Goal: Task Accomplishment & Management: Use online tool/utility

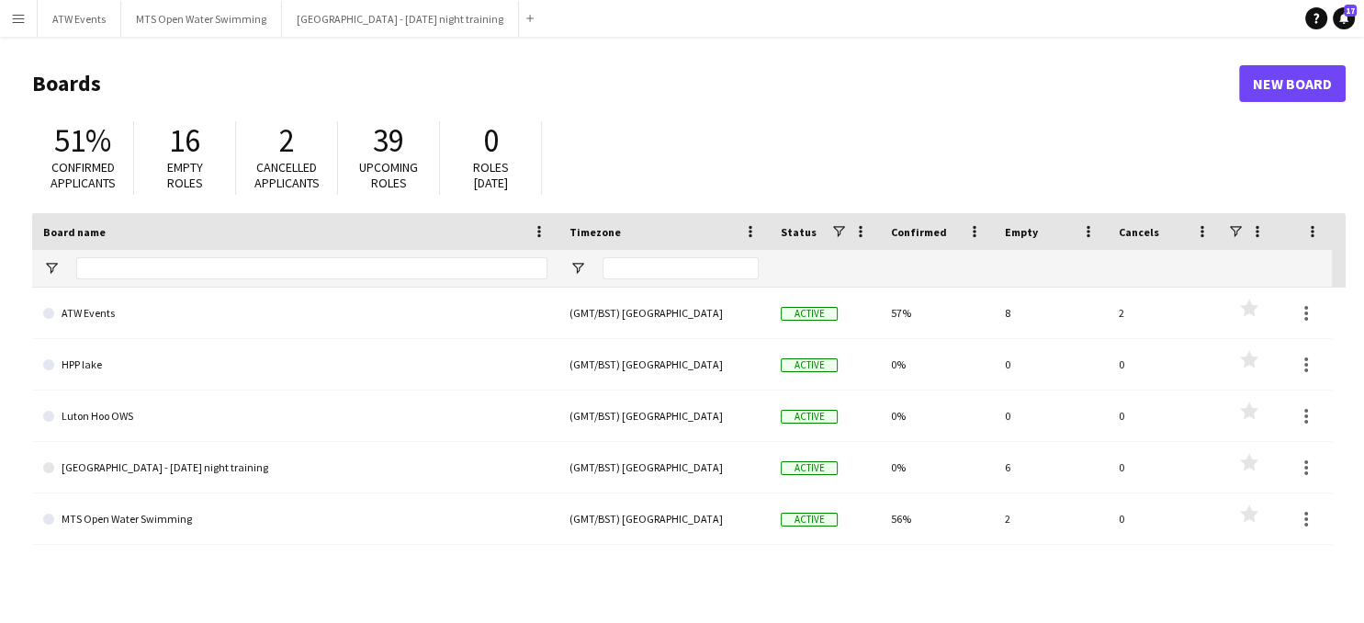
click at [17, 25] on button "Menu" at bounding box center [18, 18] width 37 height 37
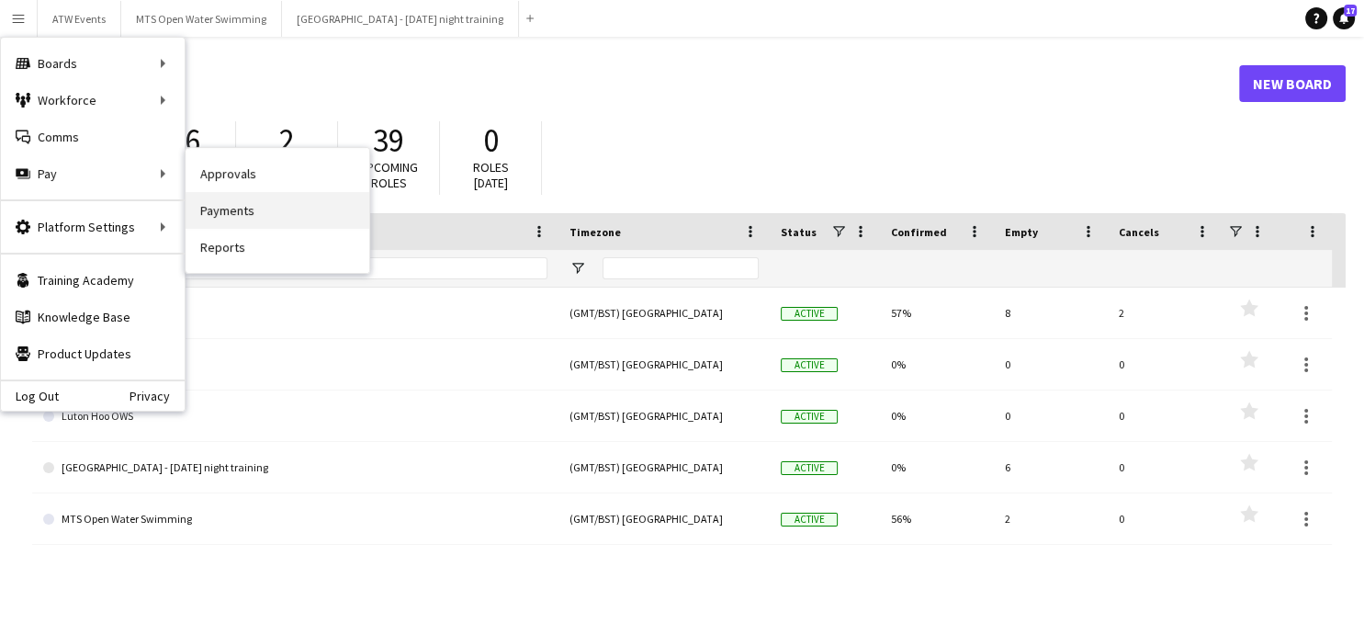
click at [236, 215] on link "Payments" at bounding box center [278, 210] width 184 height 37
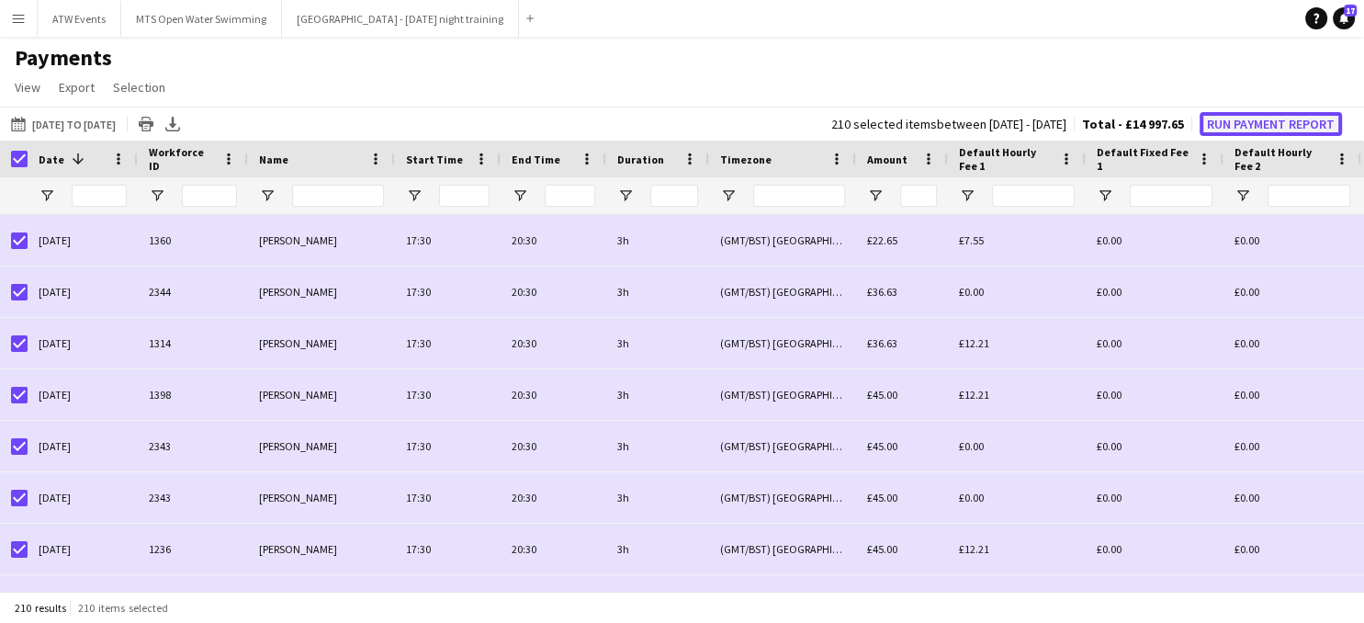
click at [1241, 126] on button "Run Payment Report" at bounding box center [1271, 124] width 142 height 24
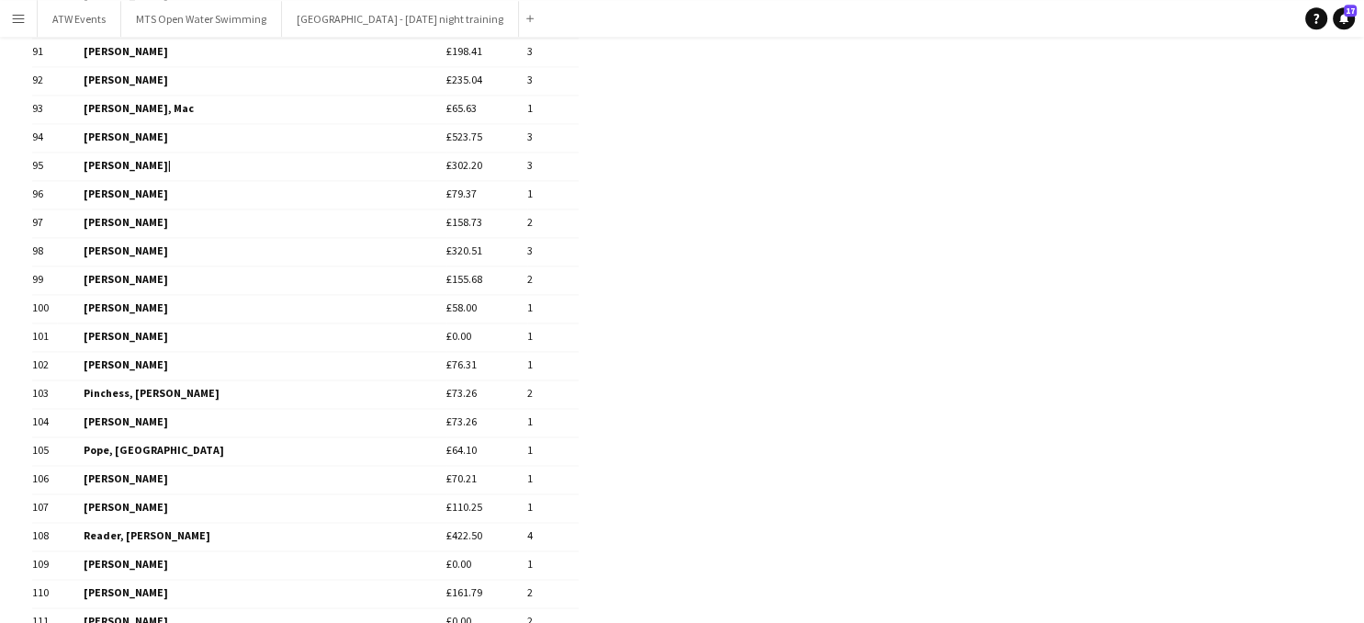
scroll to position [2813, 0]
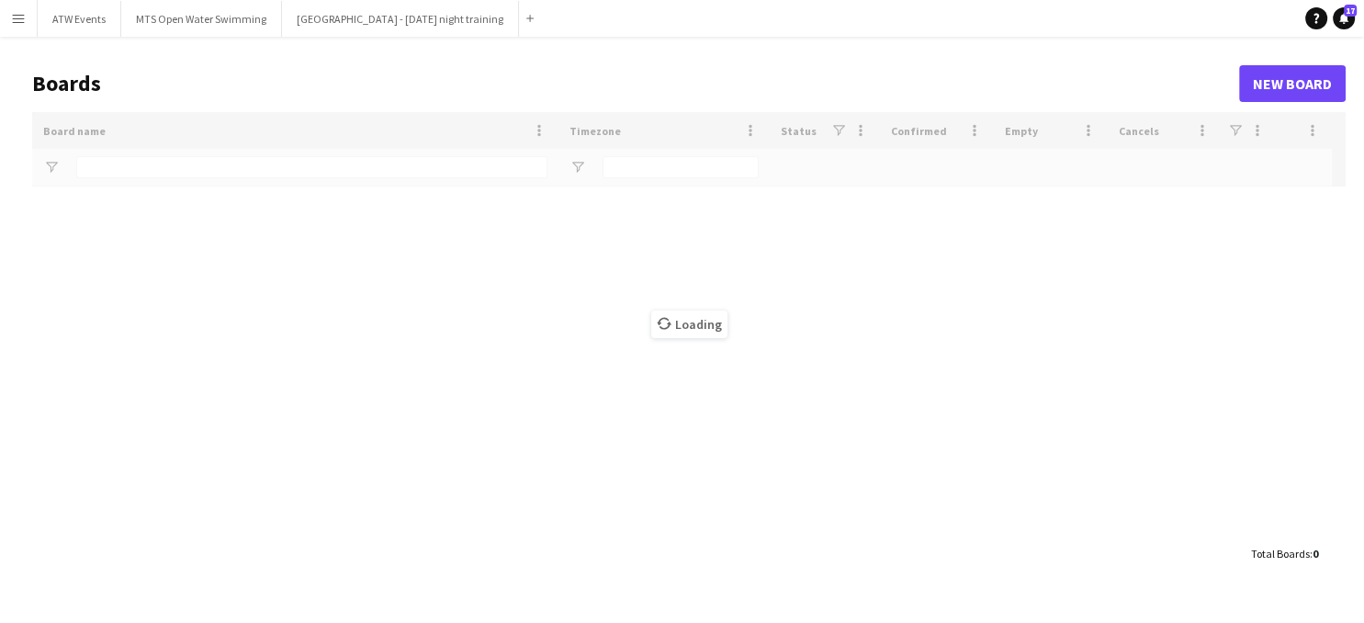
click at [28, 18] on button "Menu" at bounding box center [18, 18] width 37 height 37
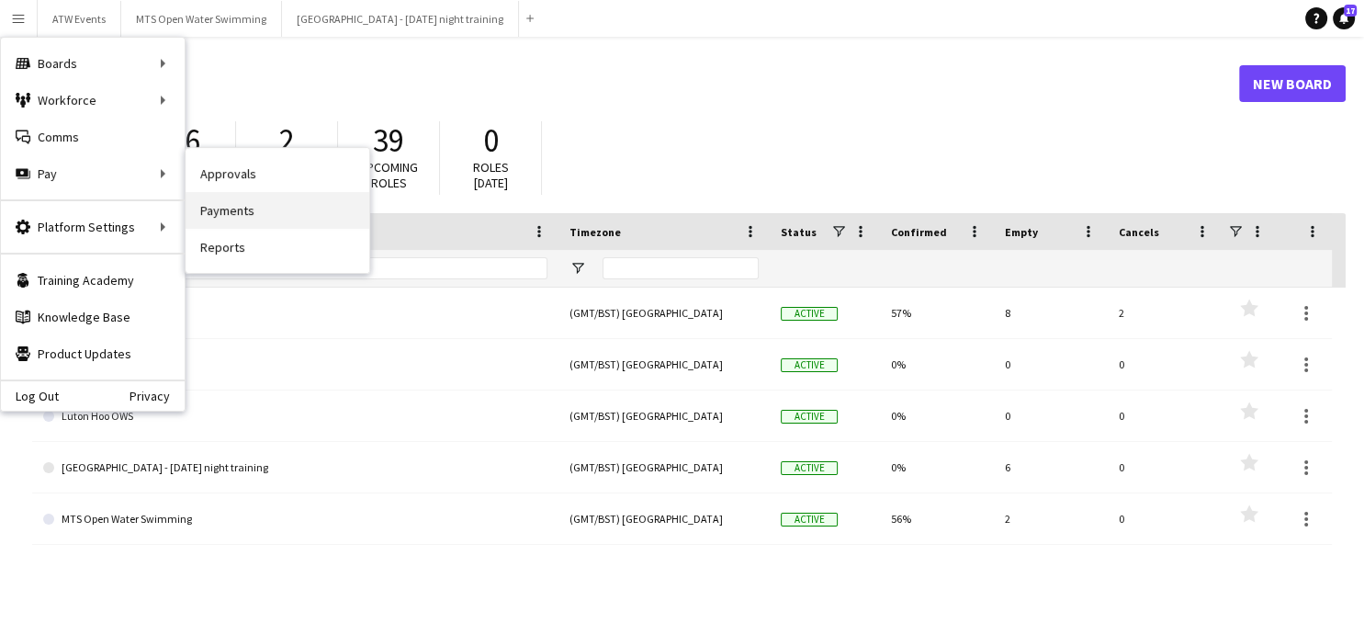
click at [226, 209] on link "Payments" at bounding box center [278, 210] width 184 height 37
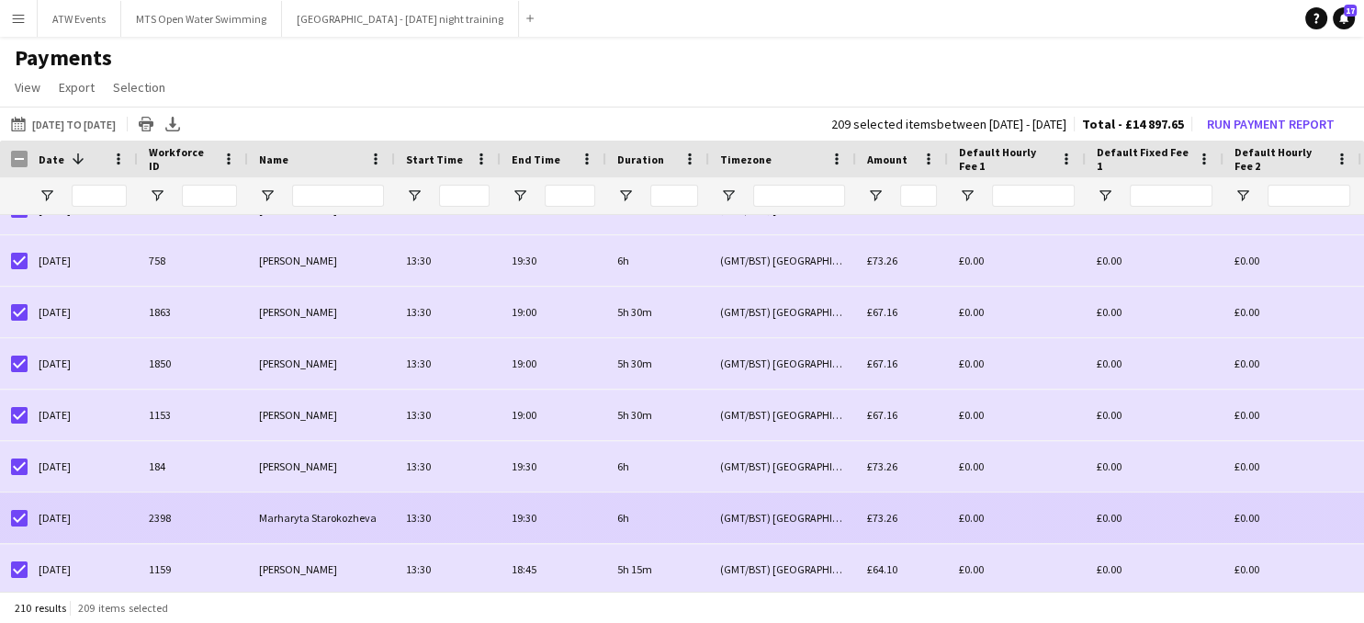
scroll to position [9254, 0]
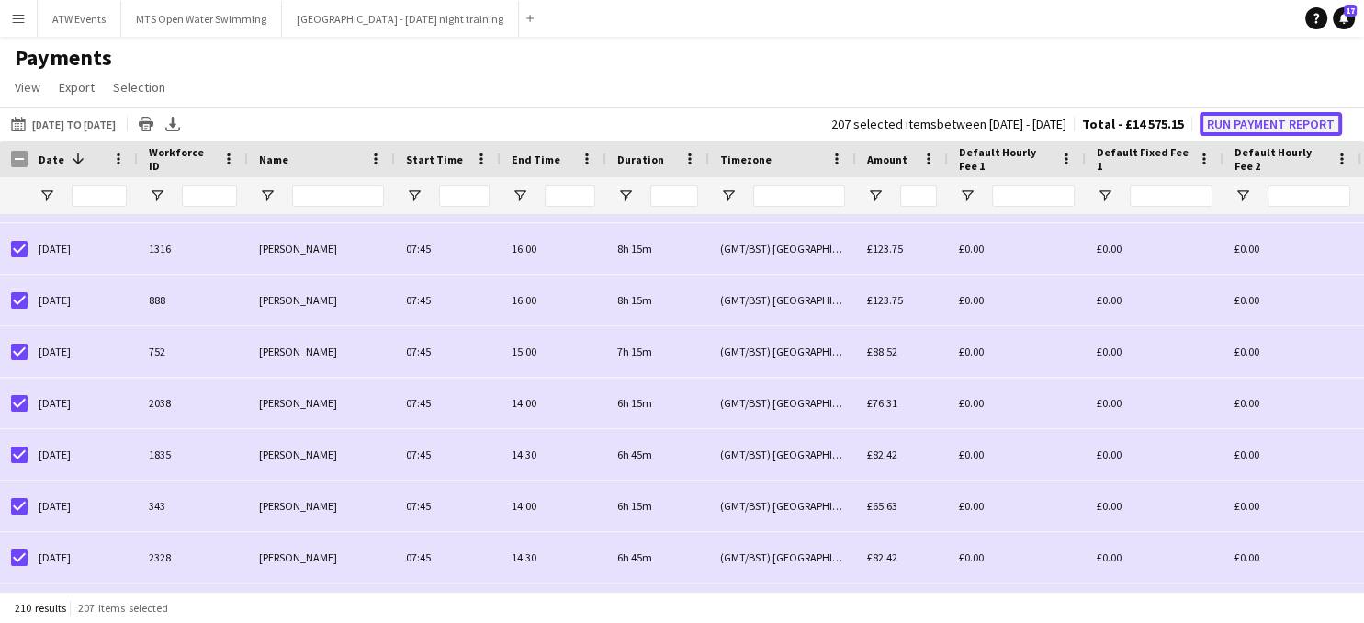
click at [1244, 124] on button "Run Payment Report" at bounding box center [1271, 124] width 142 height 24
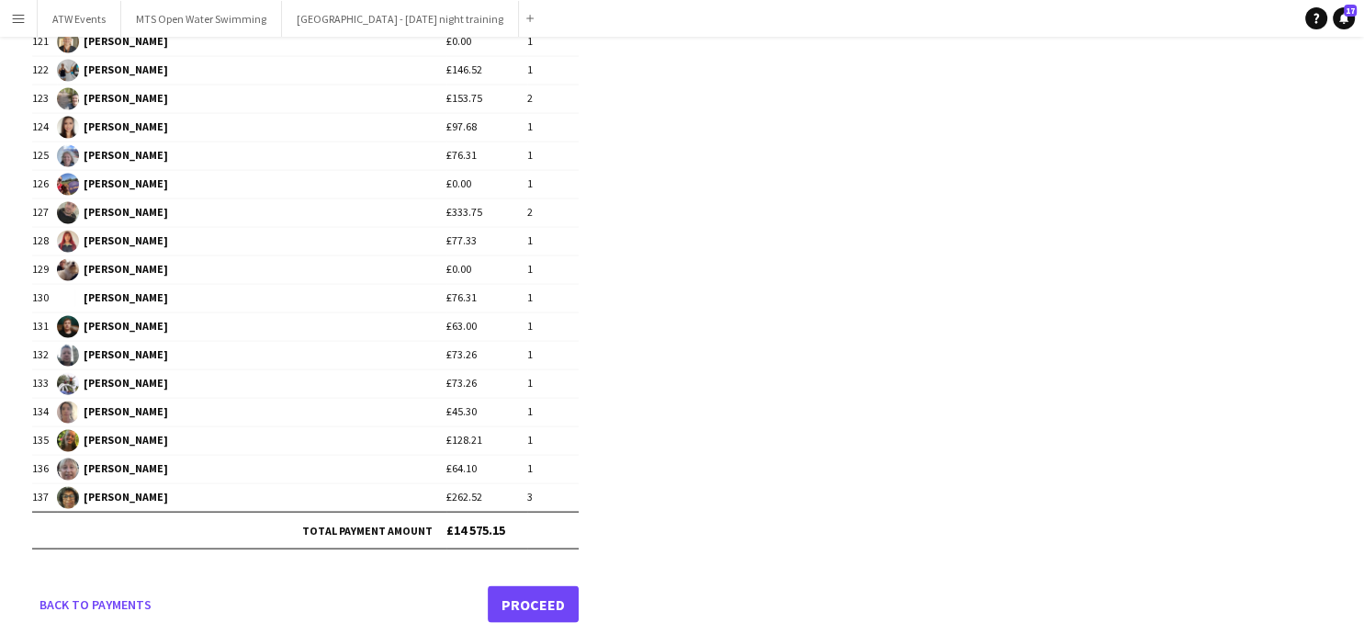
click at [540, 586] on link "Proceed" at bounding box center [533, 604] width 91 height 37
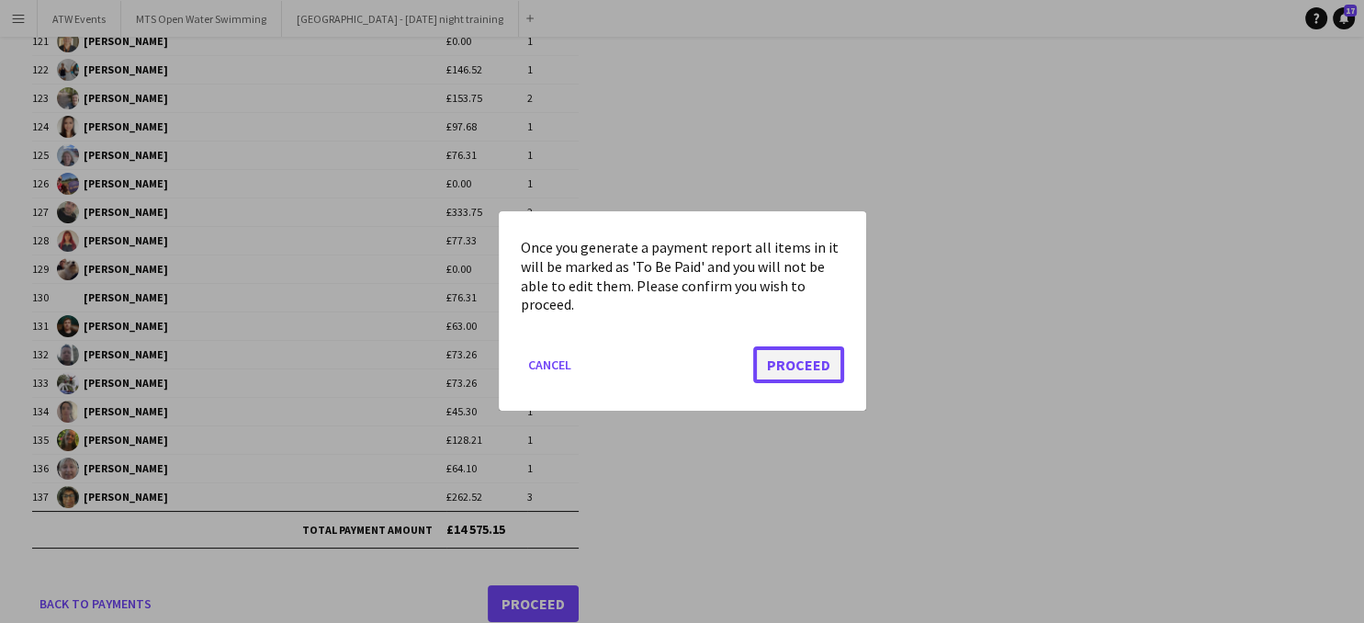
click at [807, 368] on button "Proceed" at bounding box center [798, 365] width 91 height 37
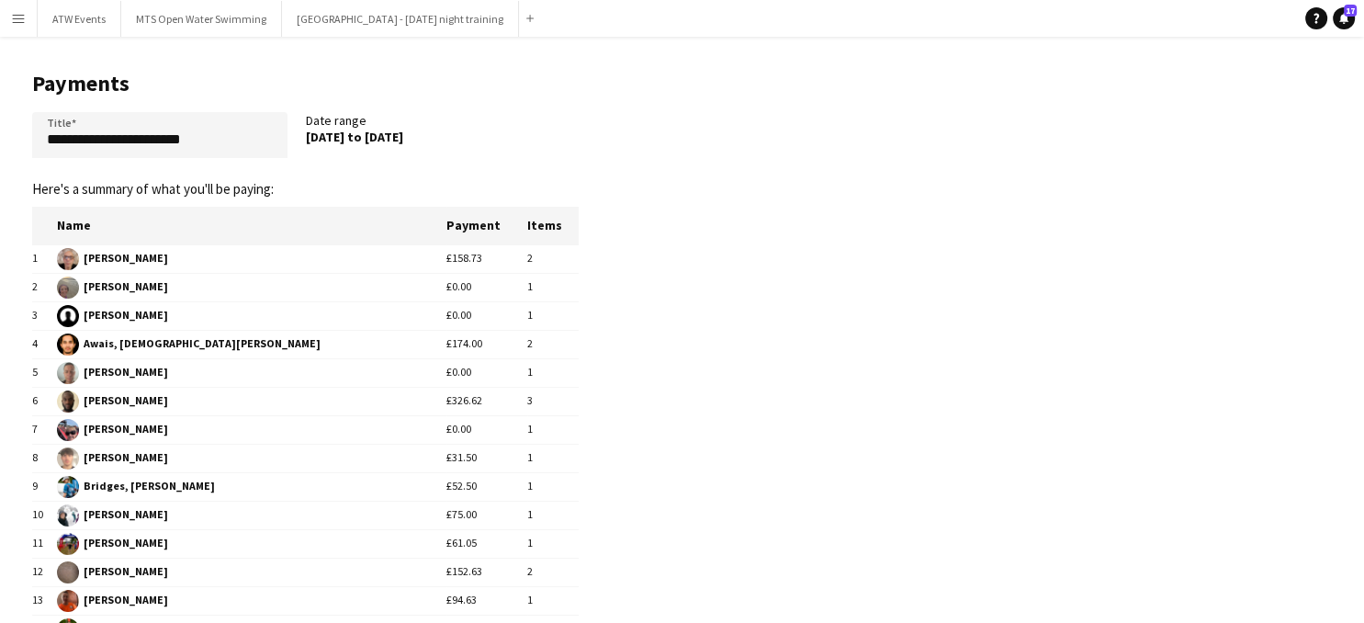
scroll to position [3634, 0]
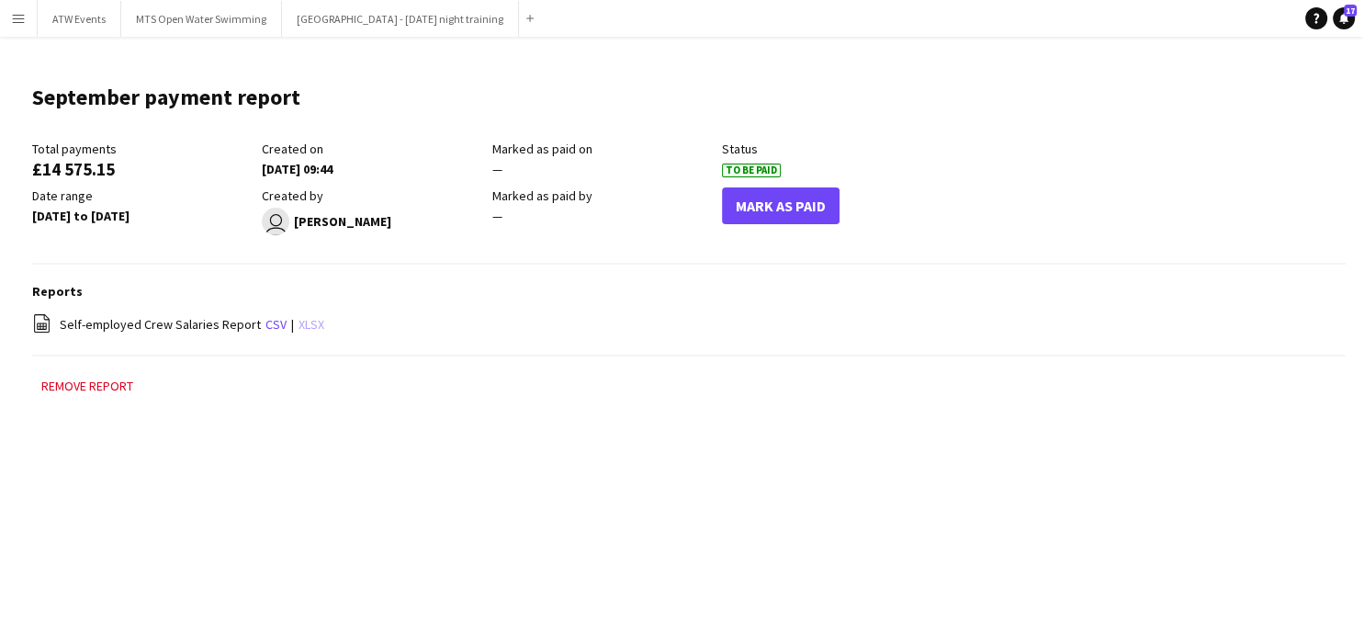
click at [302, 324] on link "xlsx" at bounding box center [312, 324] width 26 height 17
click at [20, 20] on app-icon "Menu" at bounding box center [18, 18] width 15 height 15
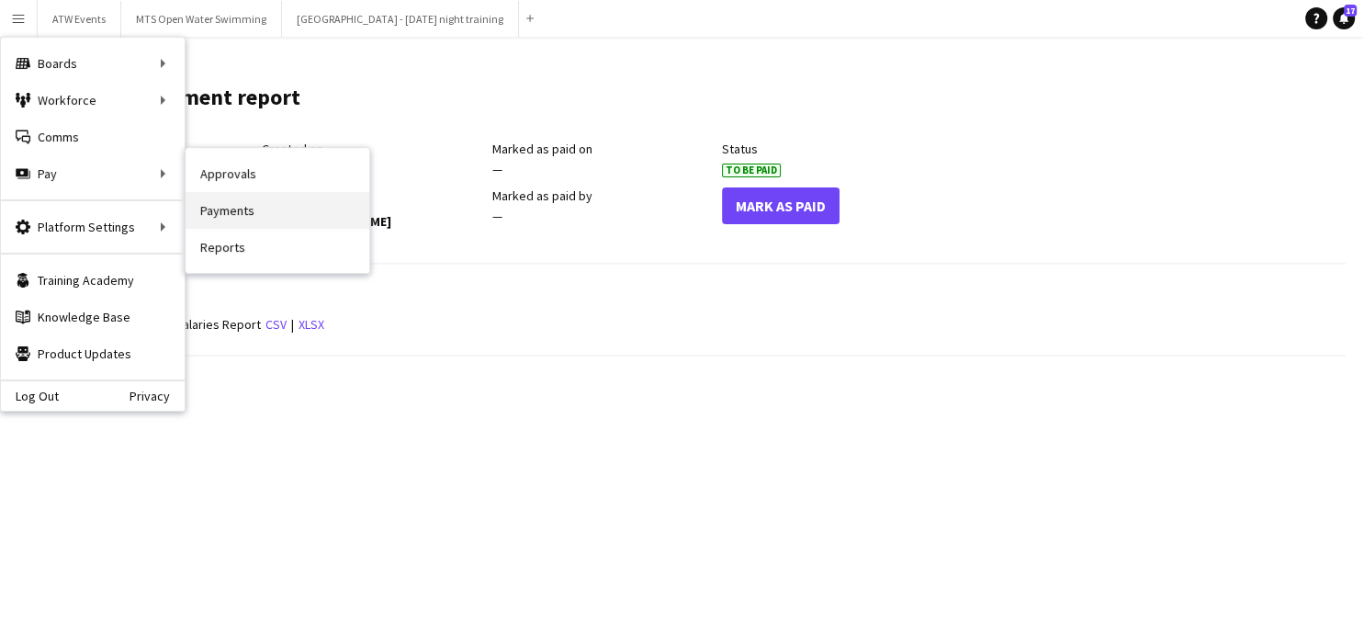
click at [217, 220] on link "Payments" at bounding box center [278, 210] width 184 height 37
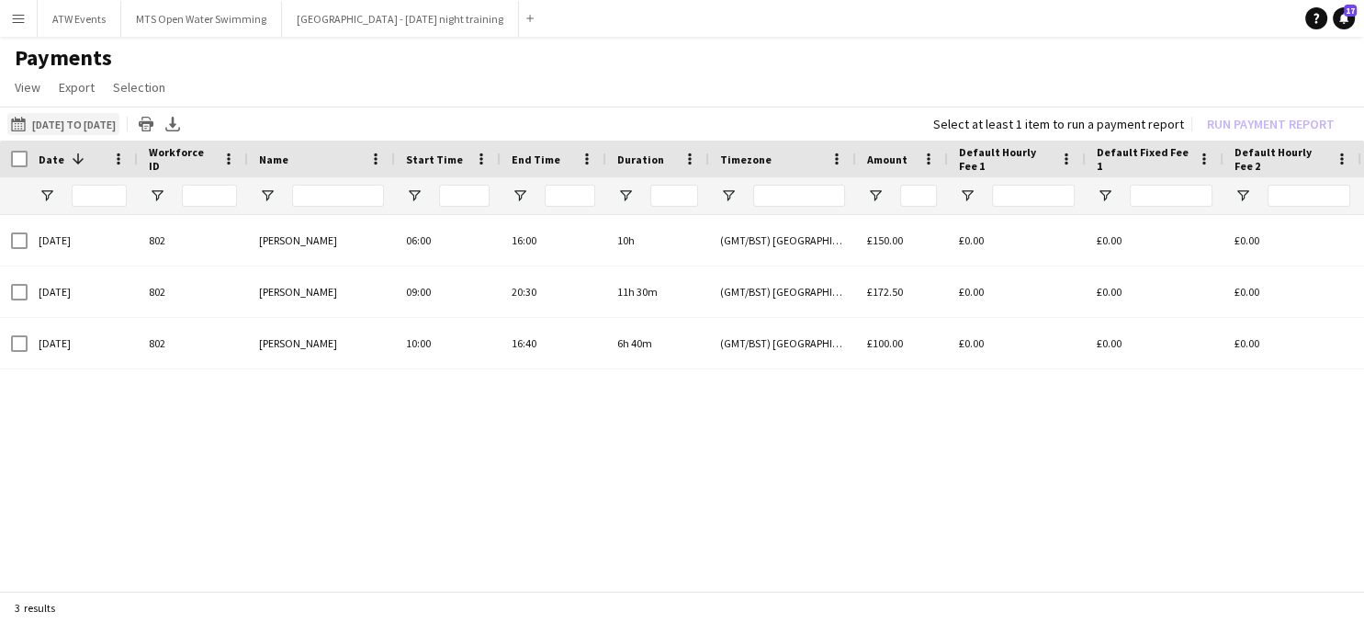
click at [23, 126] on app-icon "[DATE] to [DATE]" at bounding box center [21, 124] width 21 height 15
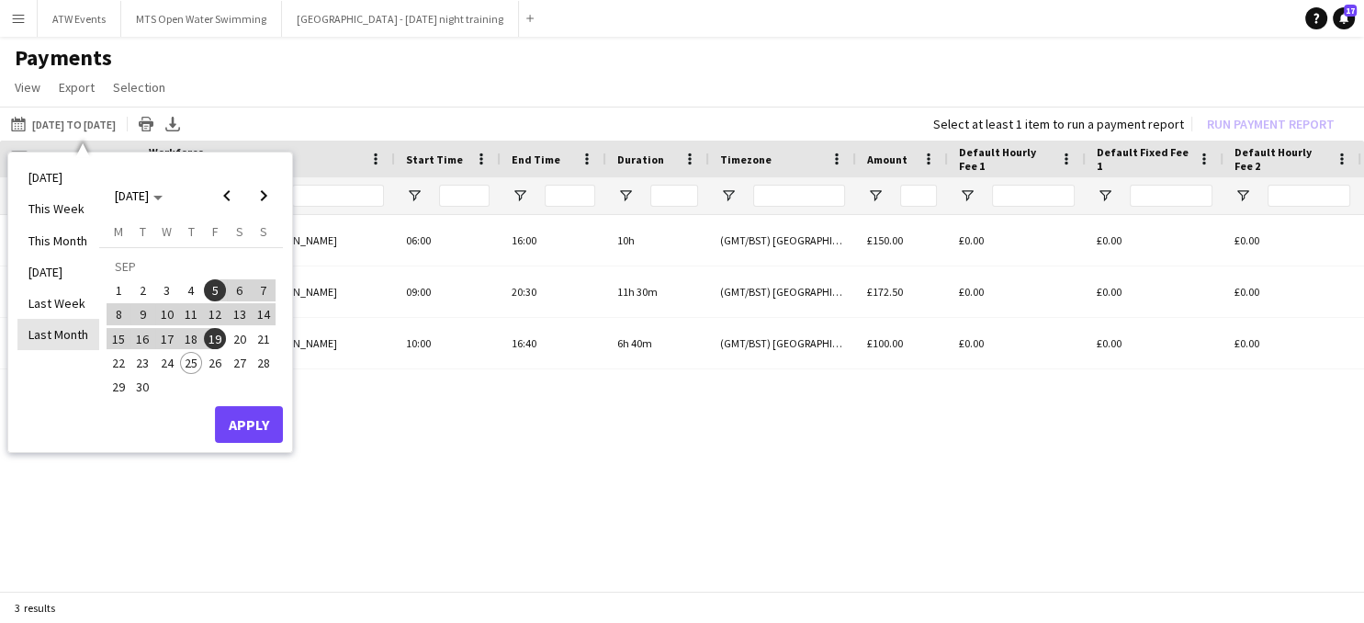
click at [56, 334] on li "Last Month" at bounding box center [58, 334] width 82 height 31
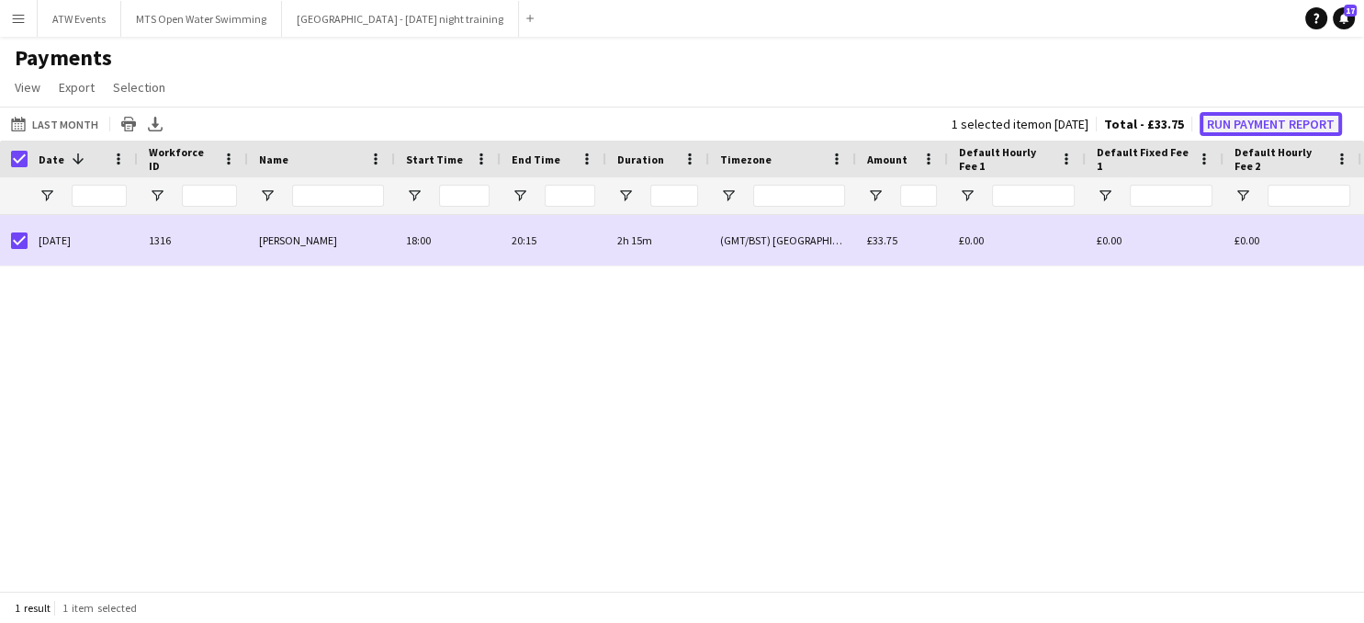
click at [1242, 127] on button "Run Payment Report" at bounding box center [1271, 124] width 142 height 24
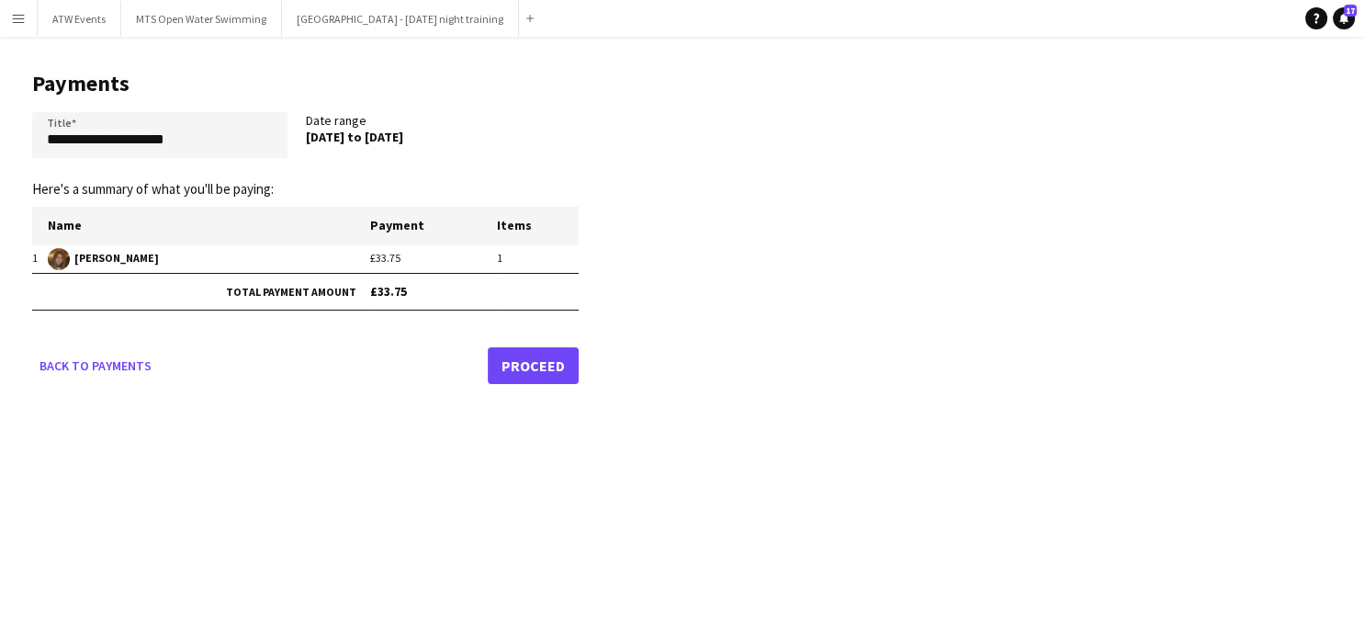
click at [527, 366] on link "Proceed" at bounding box center [533, 365] width 91 height 37
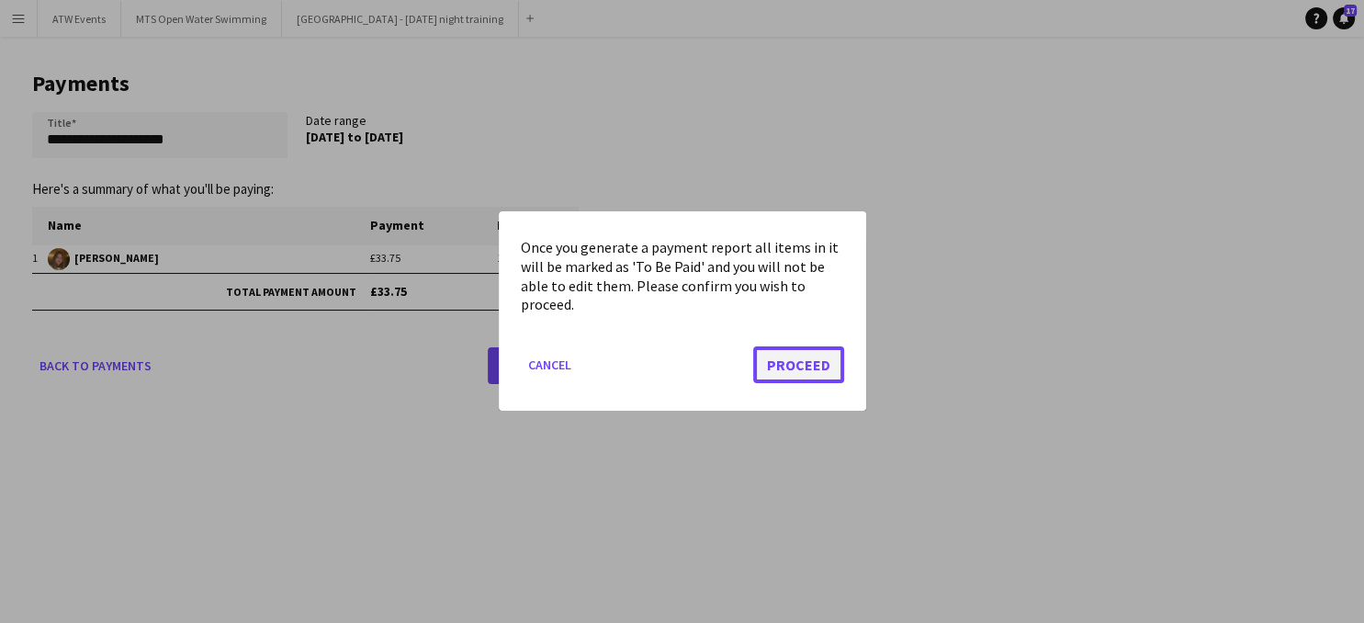
click at [806, 373] on button "Proceed" at bounding box center [798, 365] width 91 height 37
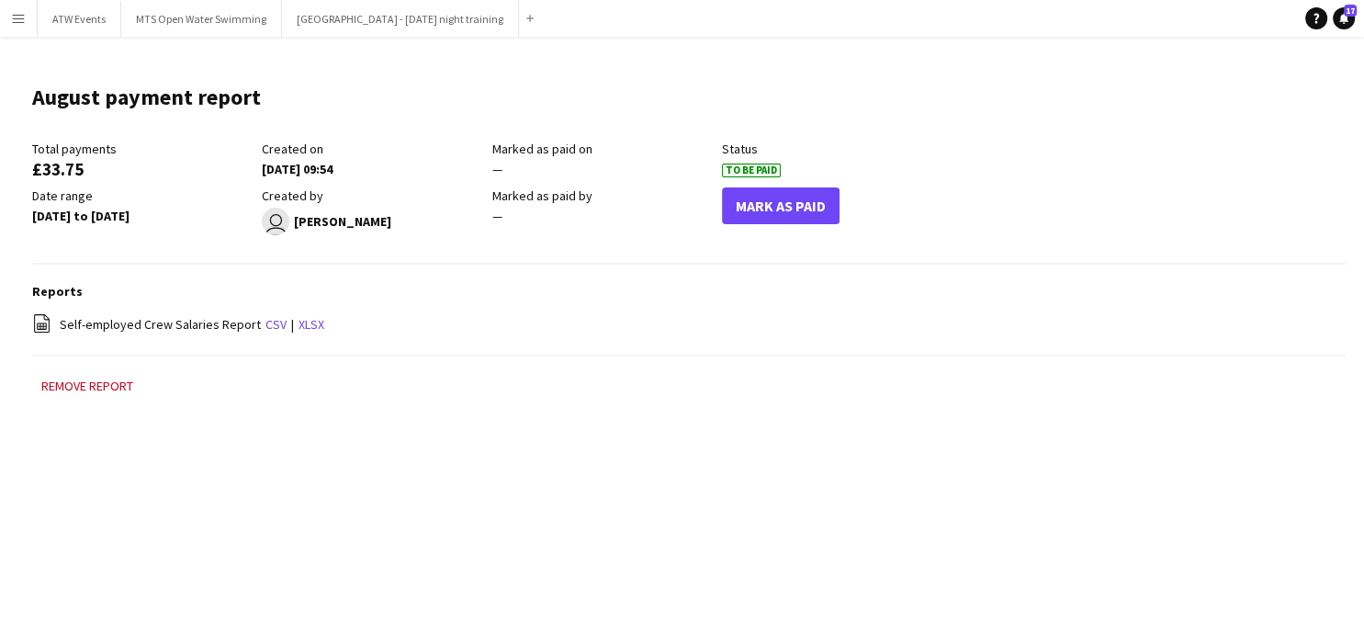
click at [300, 328] on link "xlsx" at bounding box center [312, 324] width 26 height 17
click at [766, 203] on button "Mark As Paid" at bounding box center [781, 205] width 118 height 37
